Goal: Transaction & Acquisition: Purchase product/service

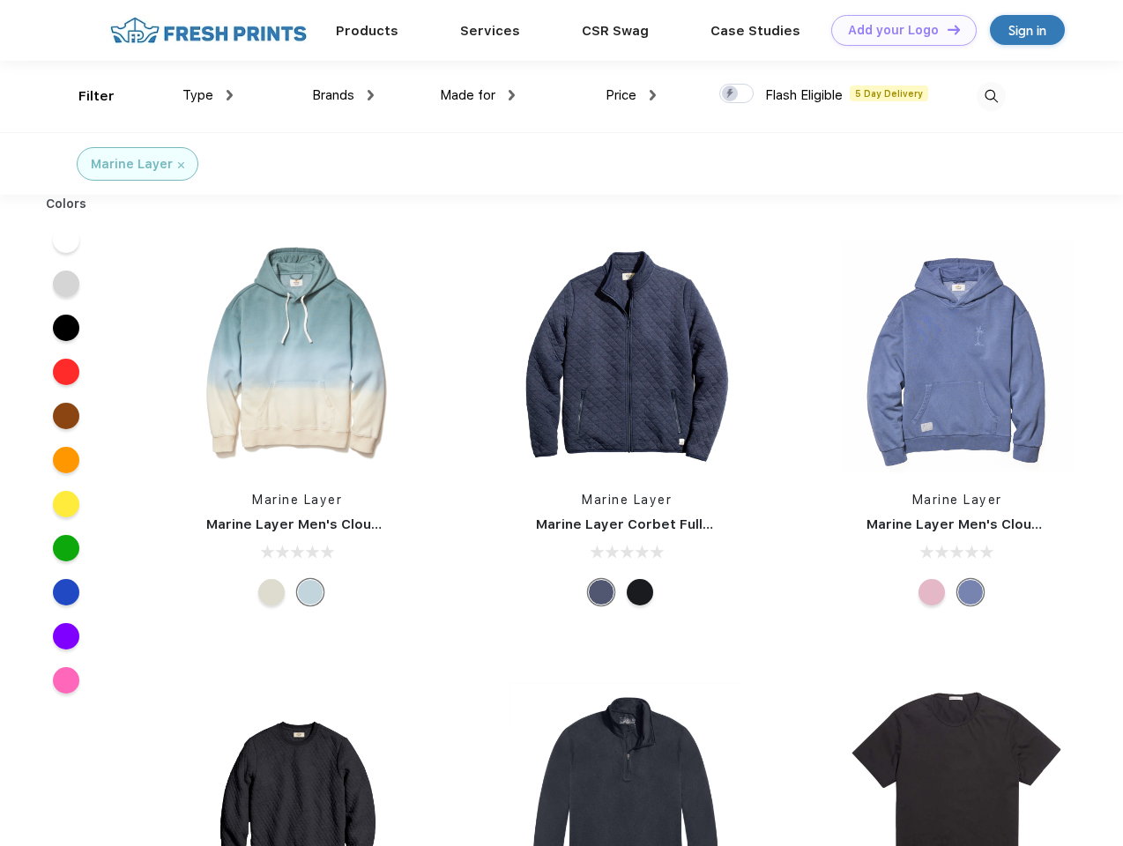
click at [897, 30] on link "Add your Logo Design Tool" at bounding box center [903, 30] width 145 height 31
click at [0, 0] on div "Design Tool" at bounding box center [0, 0] width 0 height 0
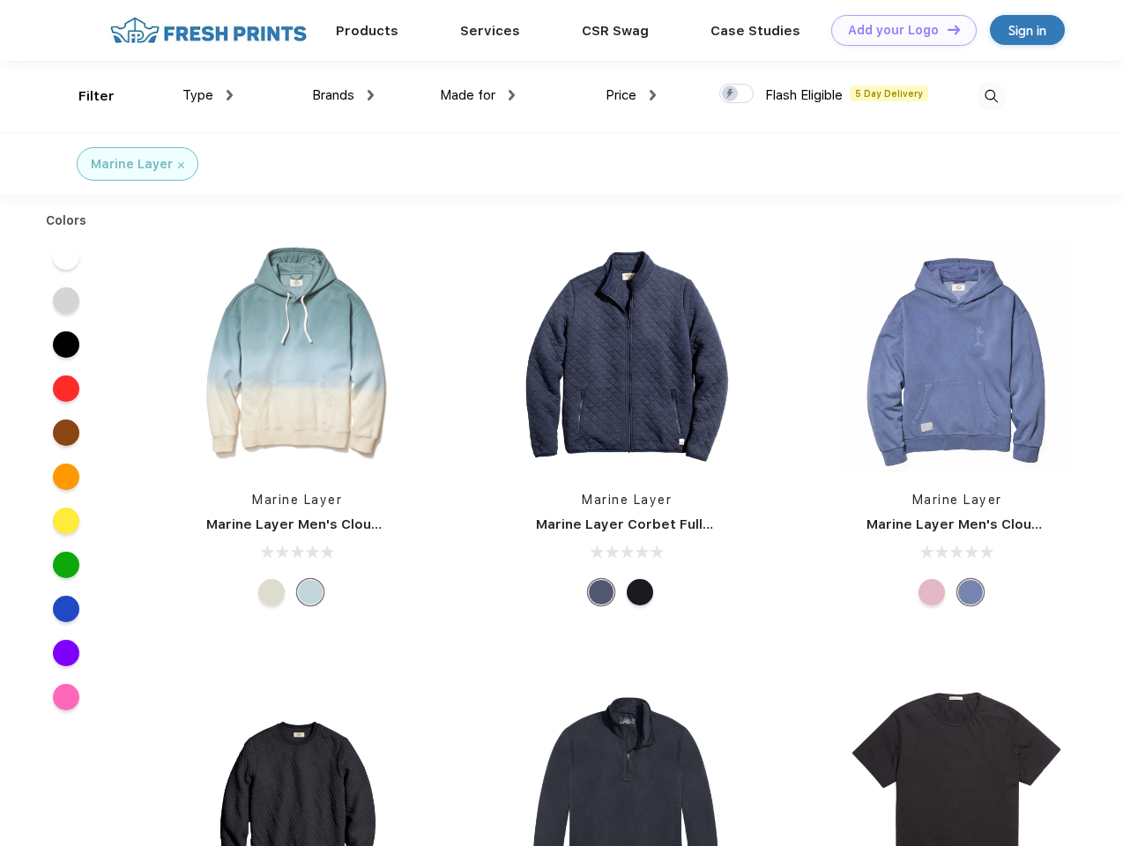
click at [946, 29] on link "Add your Logo Design Tool" at bounding box center [903, 30] width 145 height 31
click at [85, 96] on div "Filter" at bounding box center [96, 96] width 36 height 20
click at [208, 95] on span "Type" at bounding box center [197, 95] width 31 height 16
click at [343, 95] on span "Brands" at bounding box center [333, 95] width 42 height 16
click at [478, 95] on span "Made for" at bounding box center [468, 95] width 56 height 16
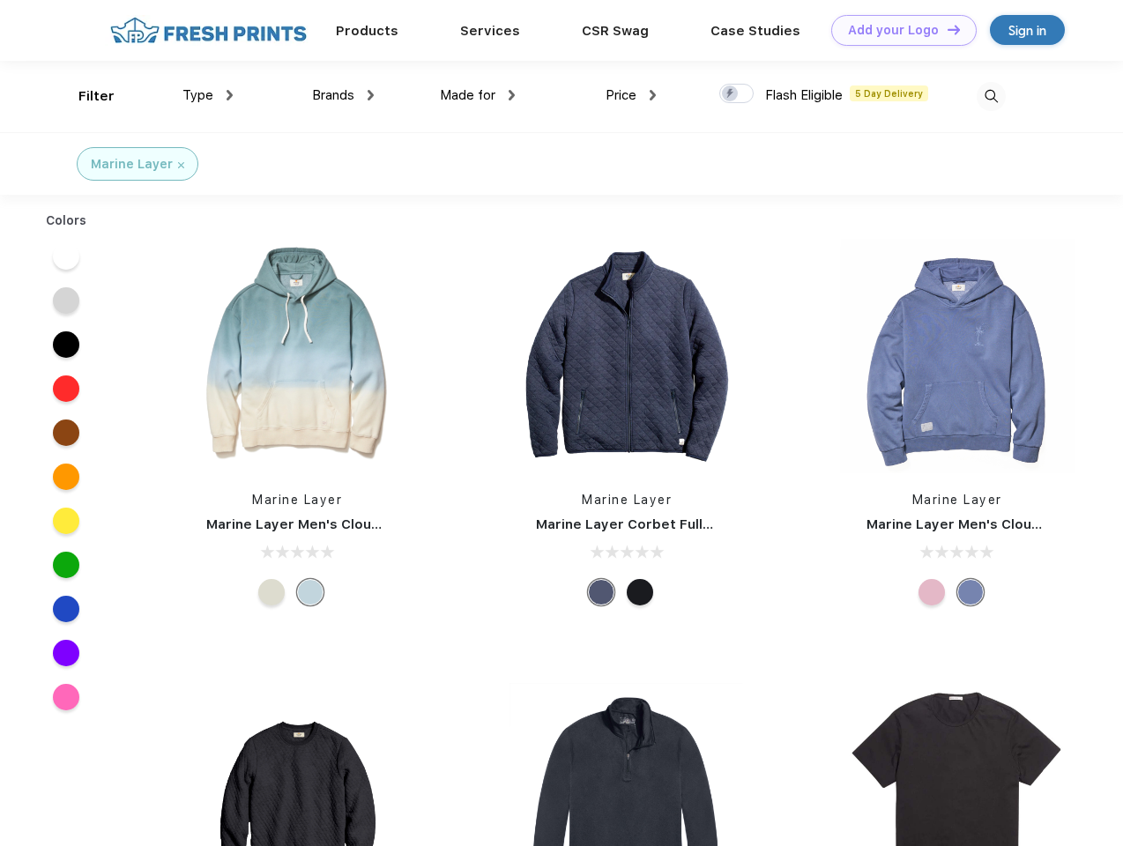
click at [631, 95] on span "Price" at bounding box center [621, 95] width 31 height 16
click at [737, 94] on div at bounding box center [736, 93] width 34 height 19
click at [731, 94] on input "checkbox" at bounding box center [724, 88] width 11 height 11
click at [991, 96] on img at bounding box center [991, 96] width 29 height 29
